Goal: Task Accomplishment & Management: Use online tool/utility

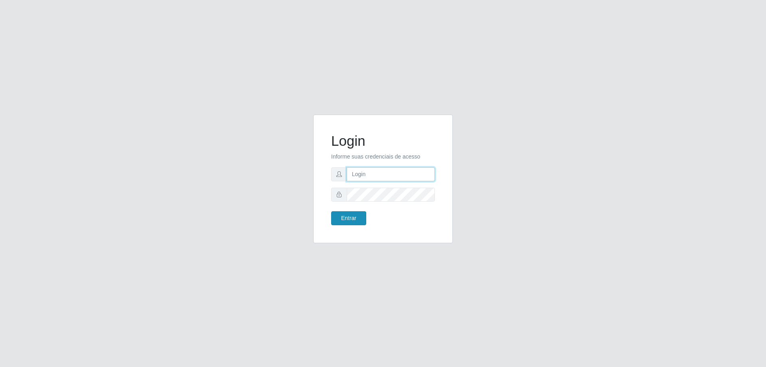
type input "[EMAIL_ADDRESS][DOMAIN_NAME]"
click at [342, 217] on button "Entrar" at bounding box center [348, 218] width 35 height 14
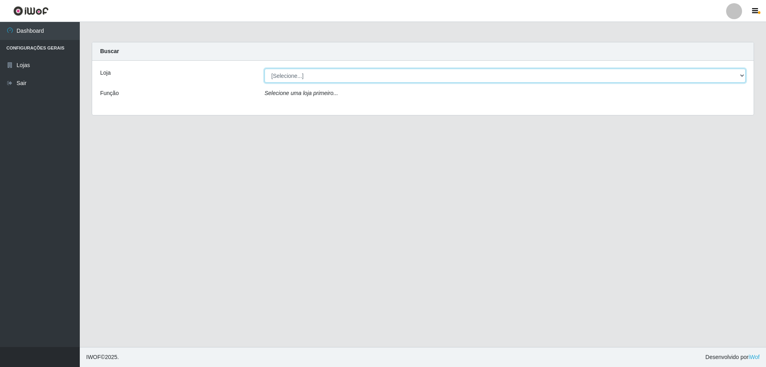
click at [741, 73] on select "[Selecione...] SuperShow Bis - [GEOGRAPHIC_DATA]" at bounding box center [505, 76] width 481 height 14
select select "59"
click at [265, 69] on select "[Selecione...] SuperShow Bis - [GEOGRAPHIC_DATA]" at bounding box center [505, 76] width 481 height 14
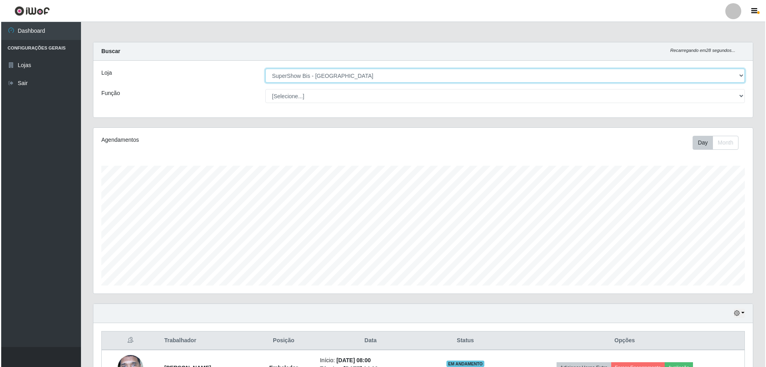
scroll to position [92, 0]
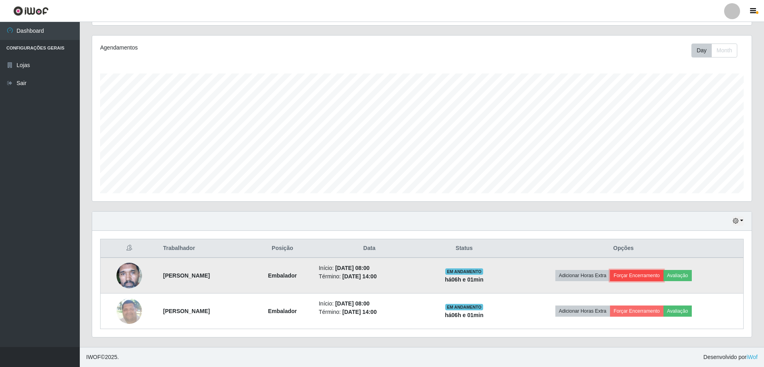
click at [654, 276] on button "Forçar Encerramento" at bounding box center [636, 275] width 53 height 11
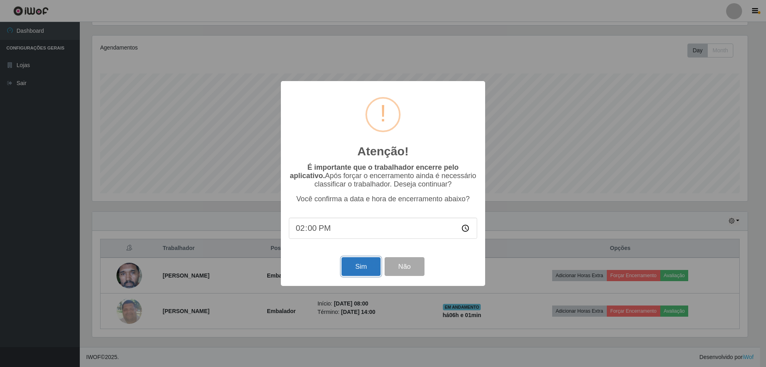
click at [365, 265] on button "Sim" at bounding box center [361, 266] width 39 height 19
